Goal: Communication & Community: Answer question/provide support

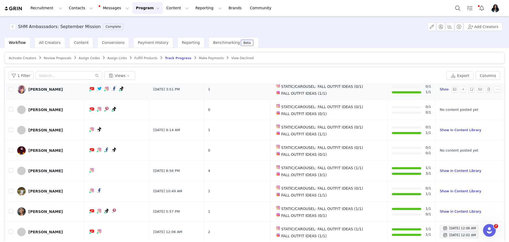
scroll to position [546, 0]
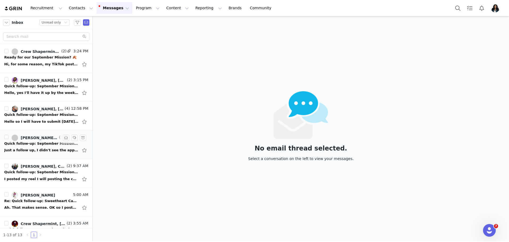
click at [50, 146] on div "Quick follow-up: September Missions ✨" at bounding box center [41, 143] width 74 height 5
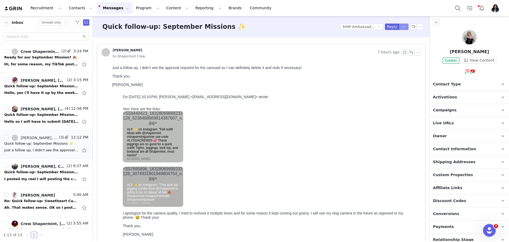
click at [403, 28] on button "button" at bounding box center [404, 27] width 10 height 6
click at [400, 42] on li "Reply All" at bounding box center [398, 45] width 23 height 8
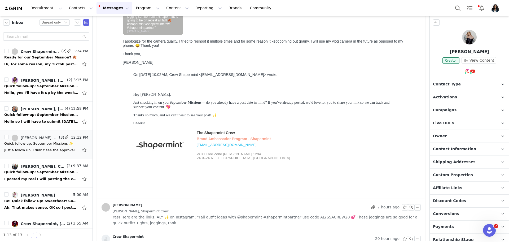
scroll to position [314, 0]
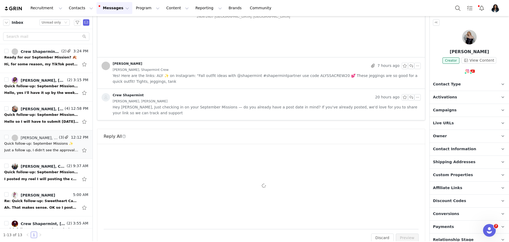
click at [245, 159] on div "To: alyssanpidgeon@gmail.com Cc Cc: No worries, I'll look into it for you! I'll…" at bounding box center [261, 187] width 315 height 73
click at [239, 170] on div "To: alyssanpidgeon@gmail.com Cc Cc: No worries, I'll look into it for you! I'll…" at bounding box center [261, 187] width 315 height 73
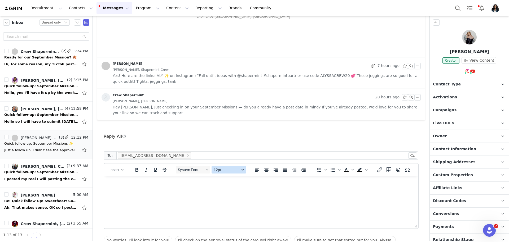
click at [238, 172] on button "12pt" at bounding box center [228, 169] width 34 height 7
click at [179, 188] on html at bounding box center [261, 183] width 314 height 14
drag, startPoint x: 132, startPoint y: 193, endPoint x: 174, endPoint y: 193, distance: 41.6
click at [174, 193] on p "No worries! This is a" at bounding box center [260, 194] width 305 height 6
click at [119, 168] on span "Insert" at bounding box center [114, 170] width 10 height 4
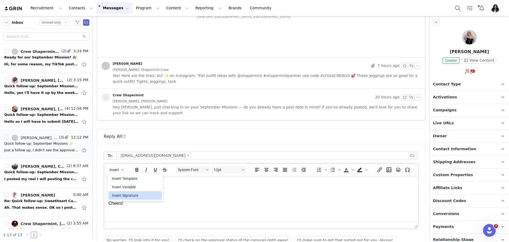
click at [135, 193] on div "Insert Signature" at bounding box center [136, 196] width 48 height 6
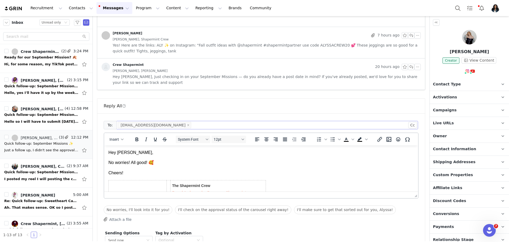
scroll to position [378, 0]
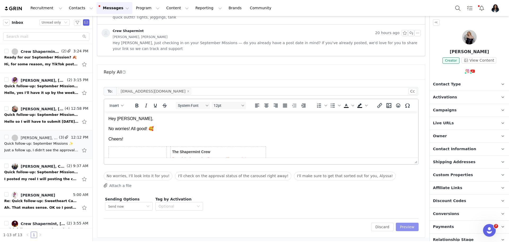
click at [414, 229] on button "Preview" at bounding box center [407, 227] width 23 height 8
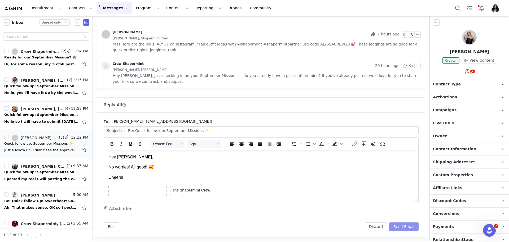
scroll to position [0, 0]
click at [413, 228] on button "Send Email" at bounding box center [403, 227] width 29 height 8
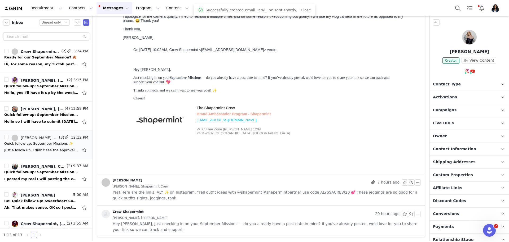
scroll to position [197, 0]
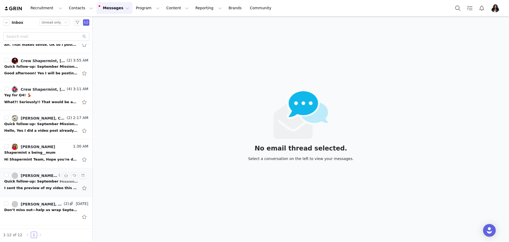
scroll to position [159, 0]
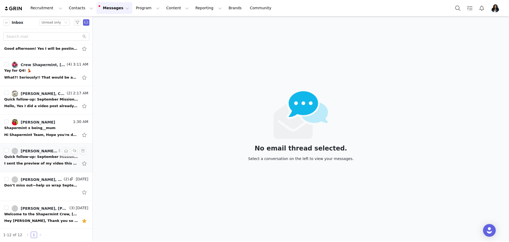
click at [40, 160] on div "I sent the preview of my video this morning for approval. You can view it here." at bounding box center [46, 164] width 84 height 8
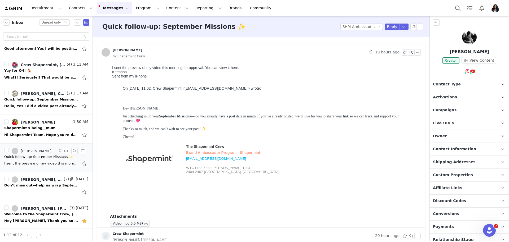
scroll to position [0, 0]
click at [401, 27] on button "button" at bounding box center [404, 27] width 10 height 6
click at [399, 44] on li "Reply All" at bounding box center [398, 45] width 23 height 8
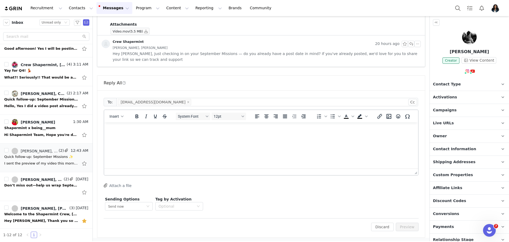
click at [238, 137] on html at bounding box center [261, 130] width 314 height 14
click at [111, 118] on button "Insert" at bounding box center [116, 116] width 18 height 7
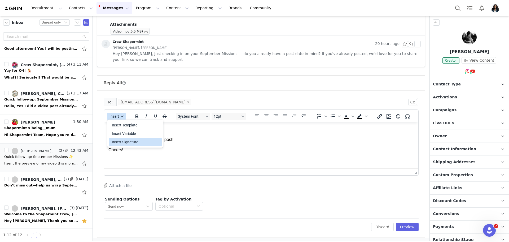
click at [127, 141] on div "Insert Signature" at bounding box center [136, 142] width 48 height 6
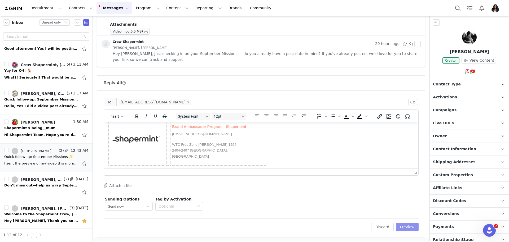
click at [409, 226] on button "Preview" at bounding box center [407, 227] width 23 height 8
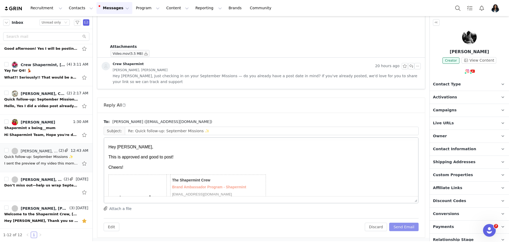
scroll to position [0, 0]
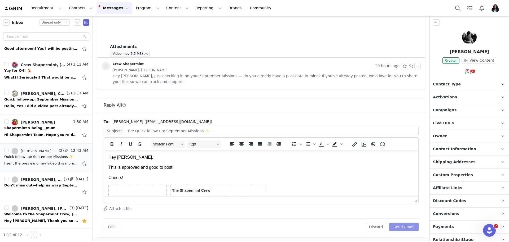
click at [409, 226] on button "Send Email" at bounding box center [403, 227] width 29 height 8
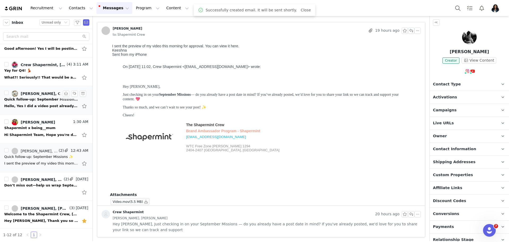
scroll to position [154, 0]
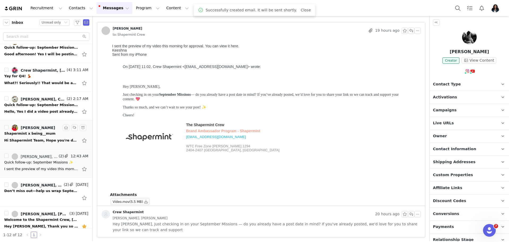
click at [42, 130] on link "VINEETANJALI KUMAR" at bounding box center [33, 128] width 43 height 6
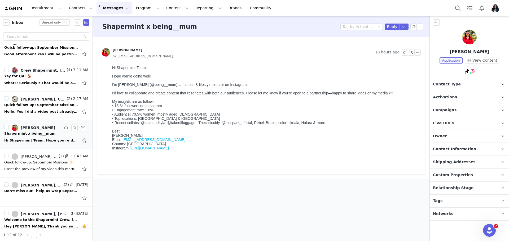
scroll to position [0, 0]
click at [472, 82] on link "@being__mum" at bounding box center [470, 83] width 27 height 4
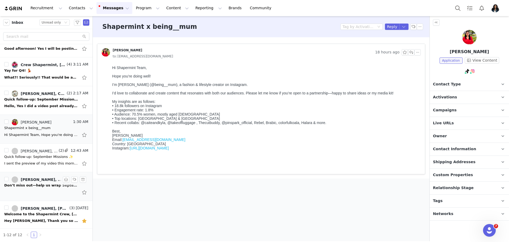
click at [49, 187] on div "Don’t miss out—help us wrap September strong!" at bounding box center [41, 185] width 74 height 5
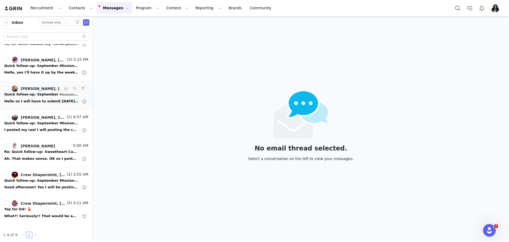
scroll to position [73, 0]
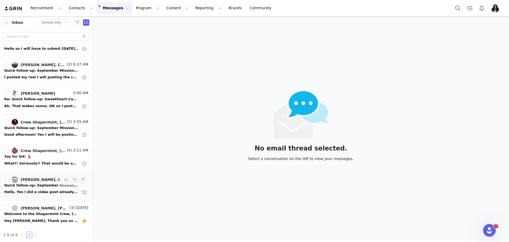
click at [43, 190] on div "Hello, Yes I did a video post already here is the link. I apologize I forgot to…" at bounding box center [41, 192] width 74 height 5
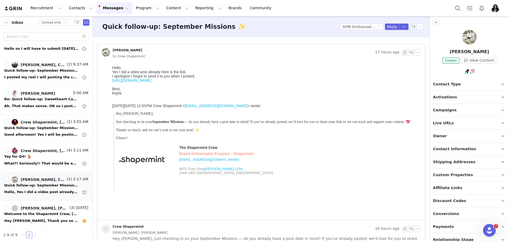
scroll to position [0, 0]
click at [315, 81] on div "[URL][DOMAIN_NAME]" at bounding box center [265, 80] width 306 height 4
click at [317, 97] on div at bounding box center [265, 97] width 306 height 4
click at [403, 25] on button "button" at bounding box center [404, 27] width 10 height 6
click at [396, 46] on li "Reply All" at bounding box center [398, 45] width 23 height 8
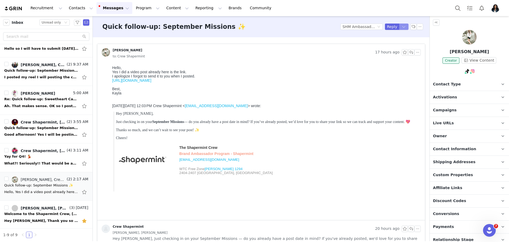
click at [403, 26] on button "button" at bounding box center [404, 27] width 10 height 6
click at [393, 47] on li "Reply All" at bounding box center [398, 45] width 23 height 8
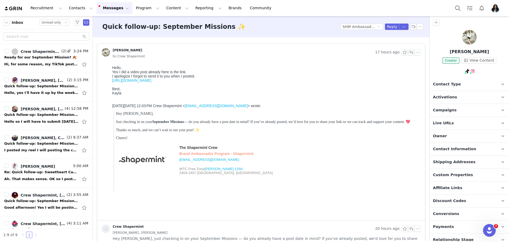
scroll to position [73, 0]
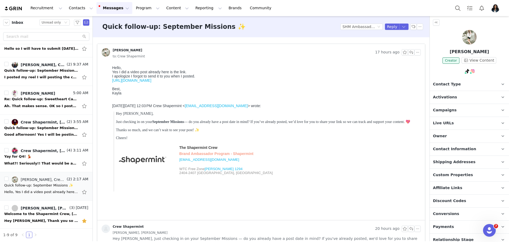
drag, startPoint x: 127, startPoint y: 76, endPoint x: 209, endPoint y: 79, distance: 81.9
click at [209, 79] on body "Hello, Yes I did a video post already here is the link. I apologize I forgot to…" at bounding box center [265, 141] width 306 height 151
click at [203, 68] on div "Hello," at bounding box center [265, 68] width 306 height 4
click at [406, 27] on button "button" at bounding box center [404, 27] width 10 height 6
click at [405, 43] on li "Reply All" at bounding box center [398, 45] width 23 height 8
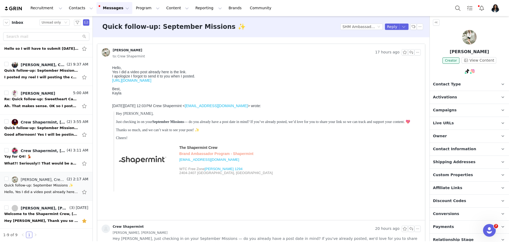
scroll to position [185, 0]
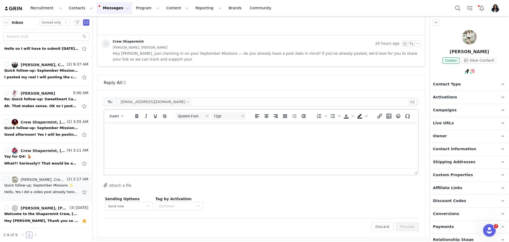
click at [263, 137] on html at bounding box center [261, 129] width 314 height 14
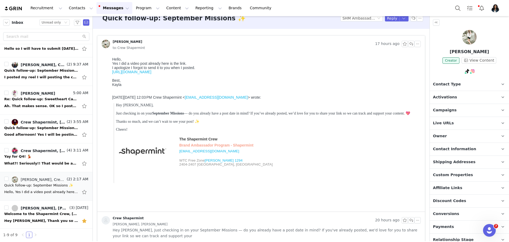
scroll to position [0, 0]
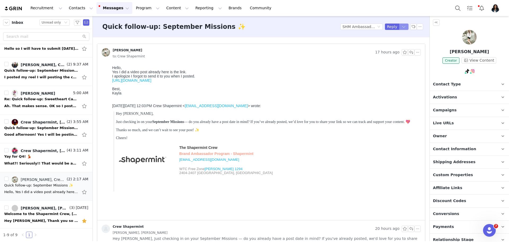
click at [403, 26] on button "button" at bounding box center [404, 27] width 10 height 6
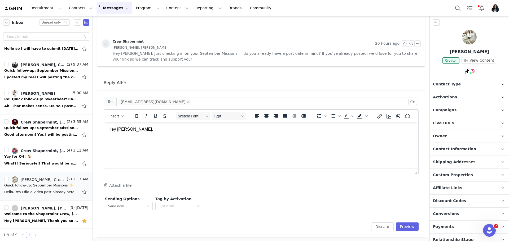
click at [290, 147] on html "Hey Kayla," at bounding box center [261, 134] width 314 height 25
click at [114, 119] on button "Insert" at bounding box center [116, 116] width 18 height 7
click at [140, 145] on div "Insert Signature" at bounding box center [136, 142] width 48 height 6
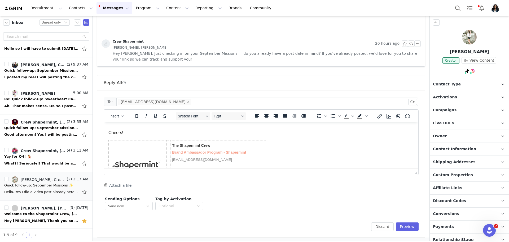
scroll to position [10, 0]
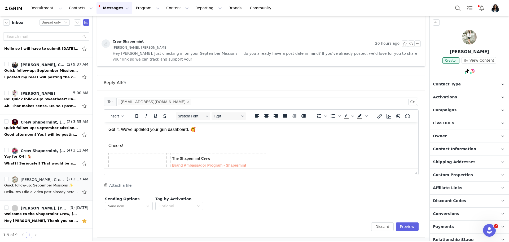
click at [140, 134] on p "Got it. We've updated your grin dashboard. 🥰" at bounding box center [260, 133] width 305 height 12
click at [408, 226] on button "Preview" at bounding box center [407, 227] width 23 height 8
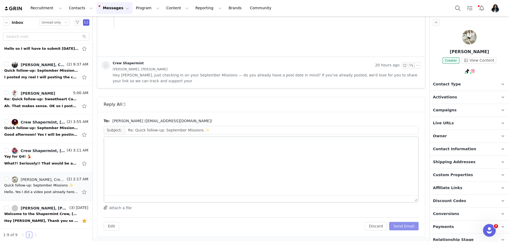
scroll to position [163, 0]
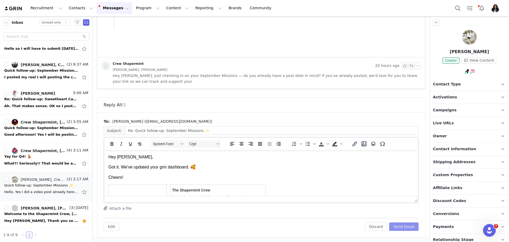
click at [408, 226] on button "Send Email" at bounding box center [403, 227] width 29 height 8
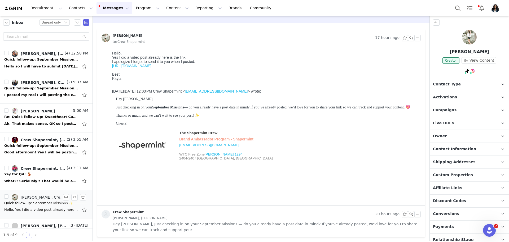
scroll to position [55, 0]
click at [54, 150] on div "Good afternoon! Yes I will be posting by this Friday On Tue, Sep 30, 2025 at 11…" at bounding box center [41, 152] width 74 height 5
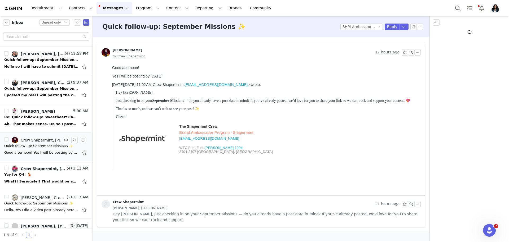
scroll to position [0, 0]
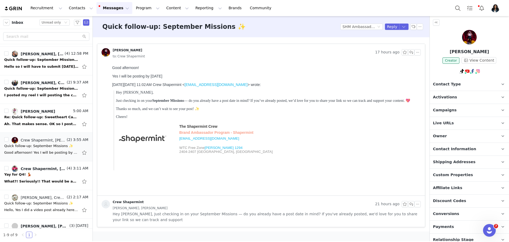
click at [244, 185] on body "Good afternoon! Yes I will be posting by this Friday On Tue, Sep 30, 2025 at 11…" at bounding box center [265, 129] width 306 height 126
click at [405, 25] on button "button" at bounding box center [404, 27] width 10 height 6
click at [398, 43] on li "Reply All" at bounding box center [398, 45] width 23 height 8
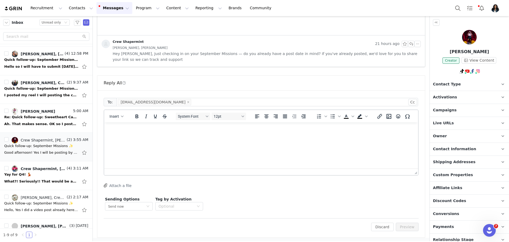
click at [232, 134] on html at bounding box center [261, 130] width 314 height 14
click at [118, 113] on button "Insert" at bounding box center [116, 116] width 18 height 7
click at [152, 136] on div "Insert Variable" at bounding box center [136, 134] width 48 height 6
select select
click at [115, 115] on span "Insert" at bounding box center [114, 116] width 10 height 4
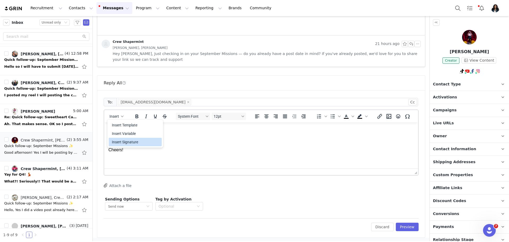
click at [141, 144] on div "Insert Signature" at bounding box center [136, 142] width 48 height 6
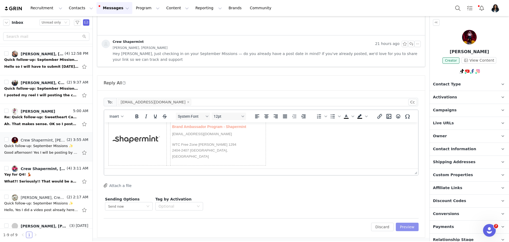
click at [410, 227] on button "Preview" at bounding box center [407, 227] width 23 height 8
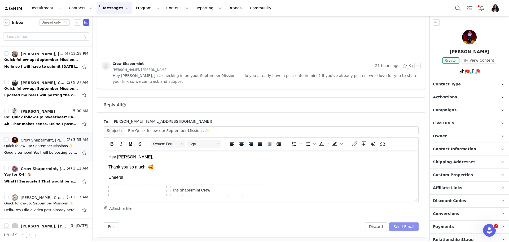
scroll to position [0, 0]
click at [409, 225] on button "Send Email" at bounding box center [403, 227] width 29 height 8
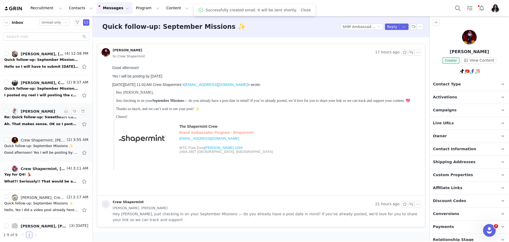
click at [28, 123] on div "Ah. That makes sense. OK so I posted it and I just directed people to the link …" at bounding box center [41, 124] width 74 height 5
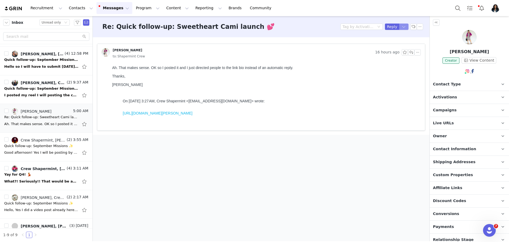
click at [405, 24] on button "button" at bounding box center [404, 27] width 10 height 6
click at [395, 46] on li "Reply All" at bounding box center [398, 45] width 23 height 8
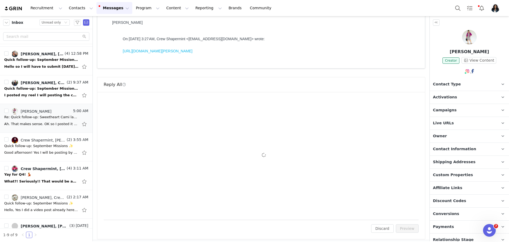
scroll to position [64, 0]
click at [70, 126] on div "Ah. That makes sense. OK so I posted it and I just directed people to the link …" at bounding box center [46, 124] width 84 height 8
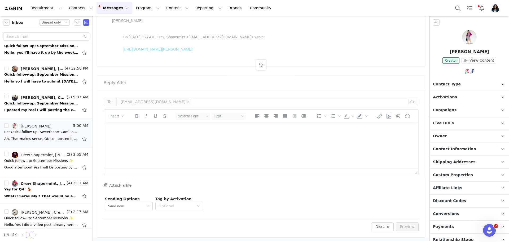
scroll to position [0, 0]
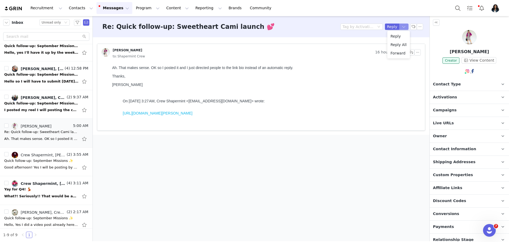
click at [405, 26] on button "button" at bounding box center [404, 27] width 10 height 6
click at [403, 45] on li "Reply All" at bounding box center [398, 45] width 23 height 8
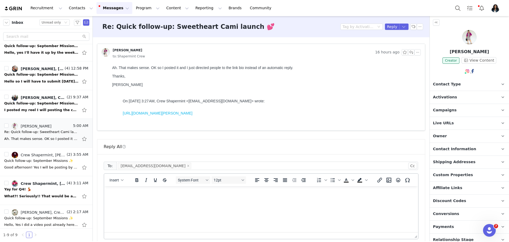
click at [207, 201] on html at bounding box center [261, 194] width 314 height 14
click at [108, 203] on p "Thanks so much!" at bounding box center [260, 204] width 305 height 6
click at [185, 204] on p "Sounds good! Thanks so much!" at bounding box center [260, 204] width 305 height 6
click at [116, 178] on button "Insert" at bounding box center [116, 180] width 18 height 7
click at [131, 203] on div "Insert Signature" at bounding box center [136, 206] width 48 height 6
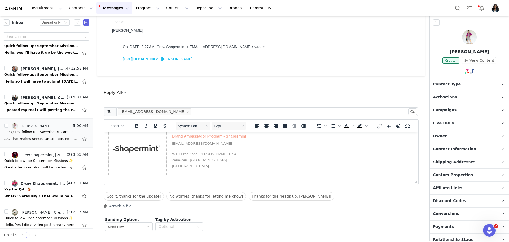
scroll to position [75, 0]
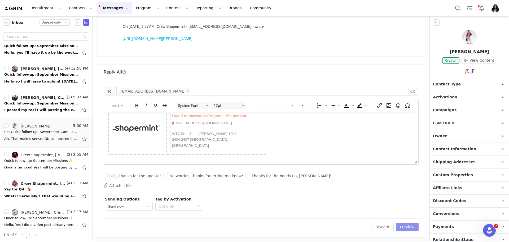
click at [406, 228] on button "Preview" at bounding box center [407, 227] width 23 height 8
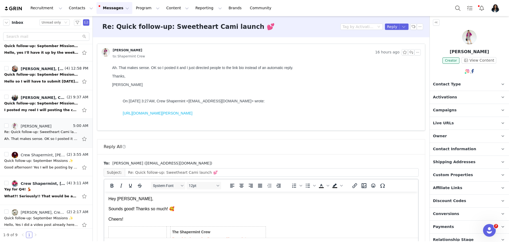
scroll to position [28, 0]
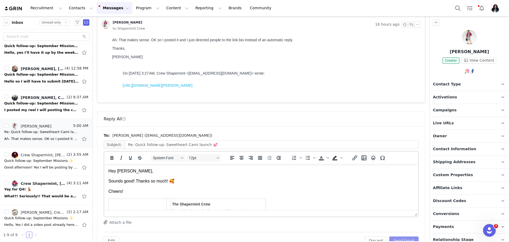
click at [403, 238] on button "Send Email" at bounding box center [403, 241] width 29 height 8
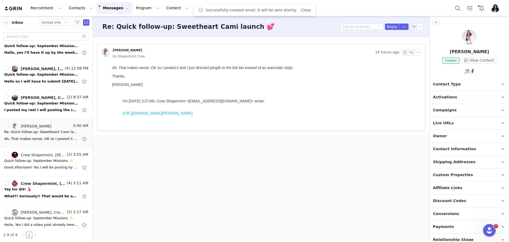
click at [458, 197] on p "Discount Codes Discount codes associated with this Influencer" at bounding box center [463, 201] width 67 height 13
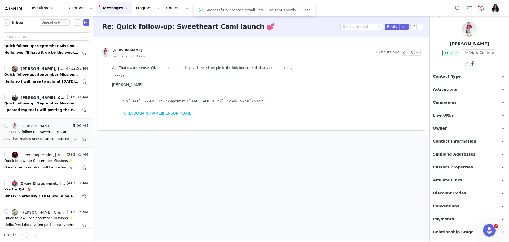
click at [458, 209] on p "Conversions" at bounding box center [463, 206] width 67 height 13
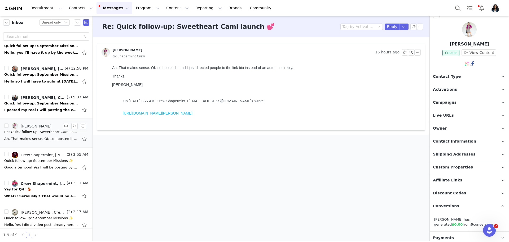
scroll to position [28, 0]
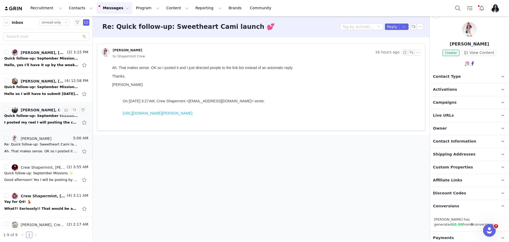
click at [50, 118] on div "I posted my reel I will posting the carousel this week Sent from my iPhone On S…" at bounding box center [46, 122] width 84 height 8
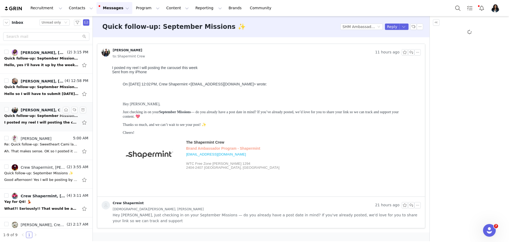
scroll to position [0, 0]
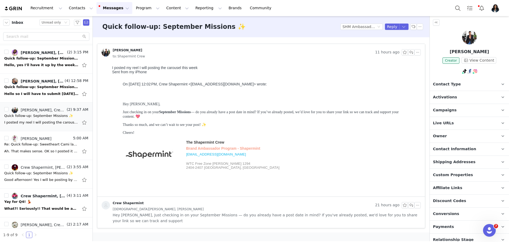
click at [217, 68] on body "I posted my reel I will posting the carousel this week Sent from my iPhone On S…" at bounding box center [265, 129] width 306 height 127
click at [401, 45] on li "Reply All" at bounding box center [398, 45] width 23 height 8
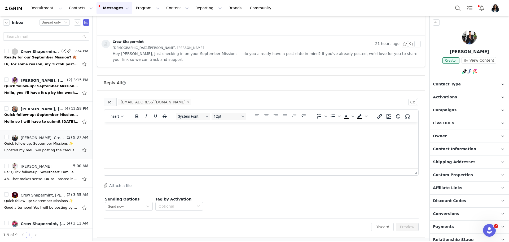
click at [192, 137] on html at bounding box center [261, 130] width 314 height 14
click at [118, 116] on span "Insert" at bounding box center [114, 116] width 10 height 4
click at [134, 138] on div "Insert Signature" at bounding box center [135, 142] width 53 height 8
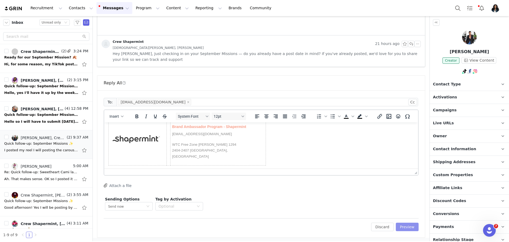
click at [407, 226] on button "Preview" at bounding box center [407, 227] width 23 height 8
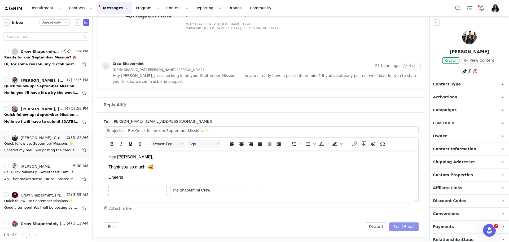
scroll to position [0, 0]
click at [405, 226] on button "Send Email" at bounding box center [403, 227] width 29 height 8
